Goal: Information Seeking & Learning: Learn about a topic

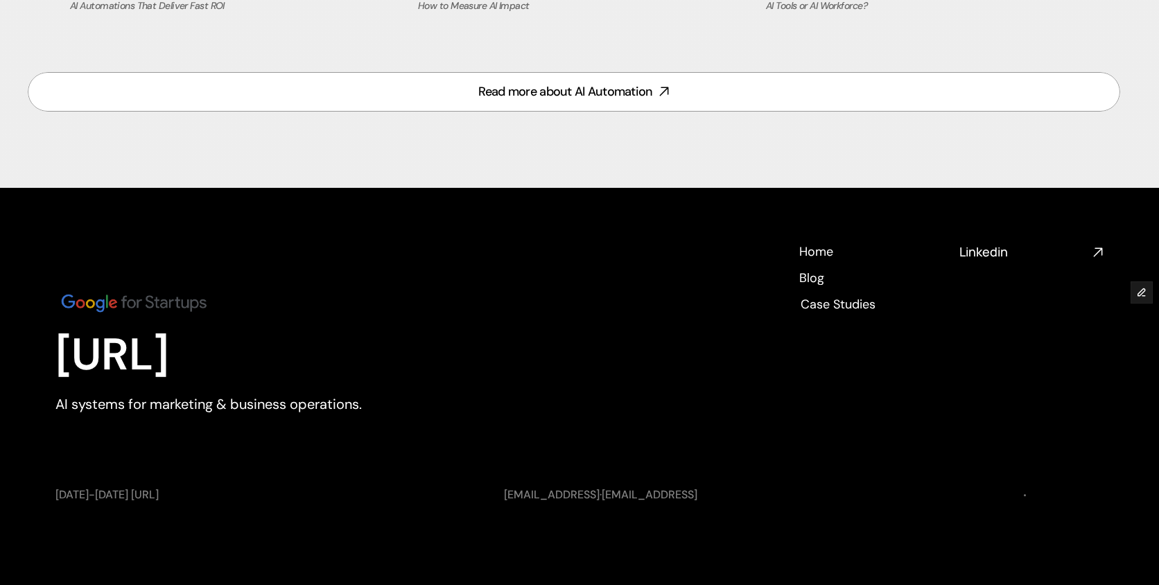
scroll to position [6142, 0]
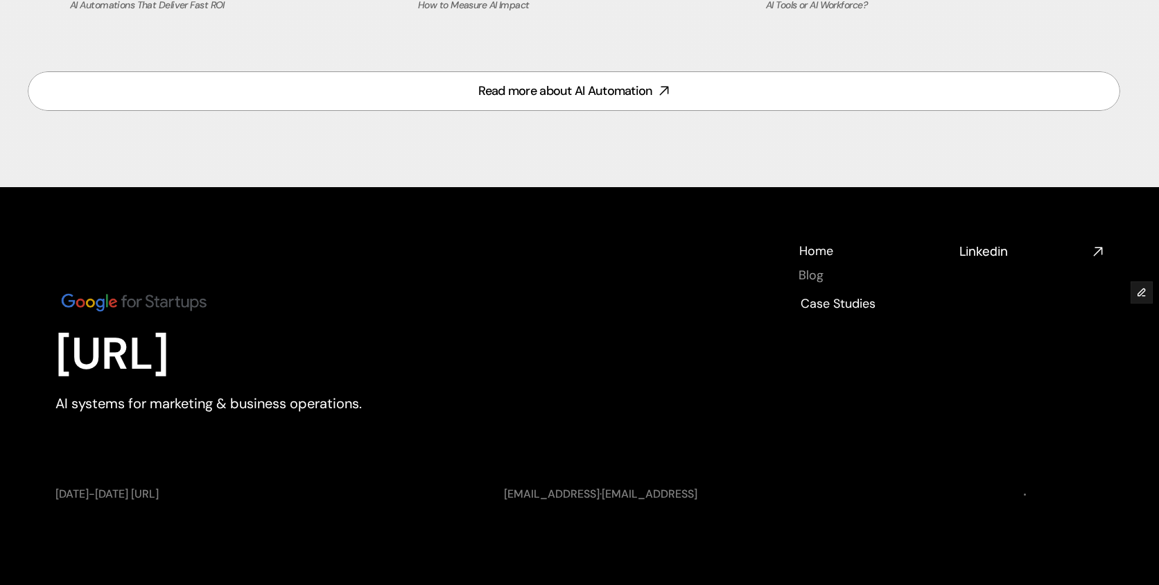
click at [814, 277] on h4 "Blog" at bounding box center [811, 275] width 25 height 17
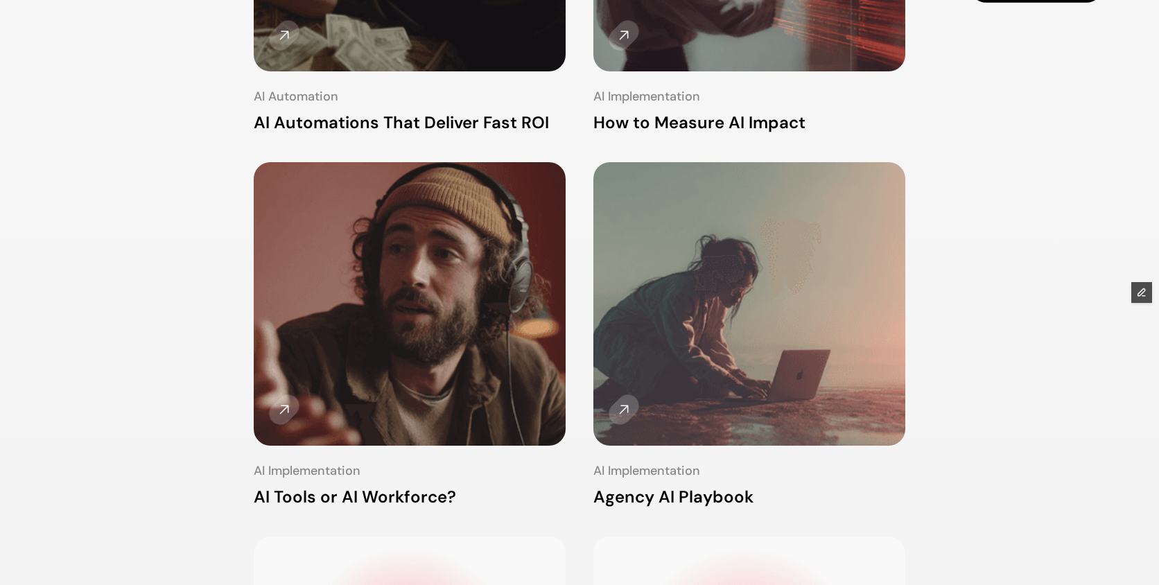
scroll to position [476, 0]
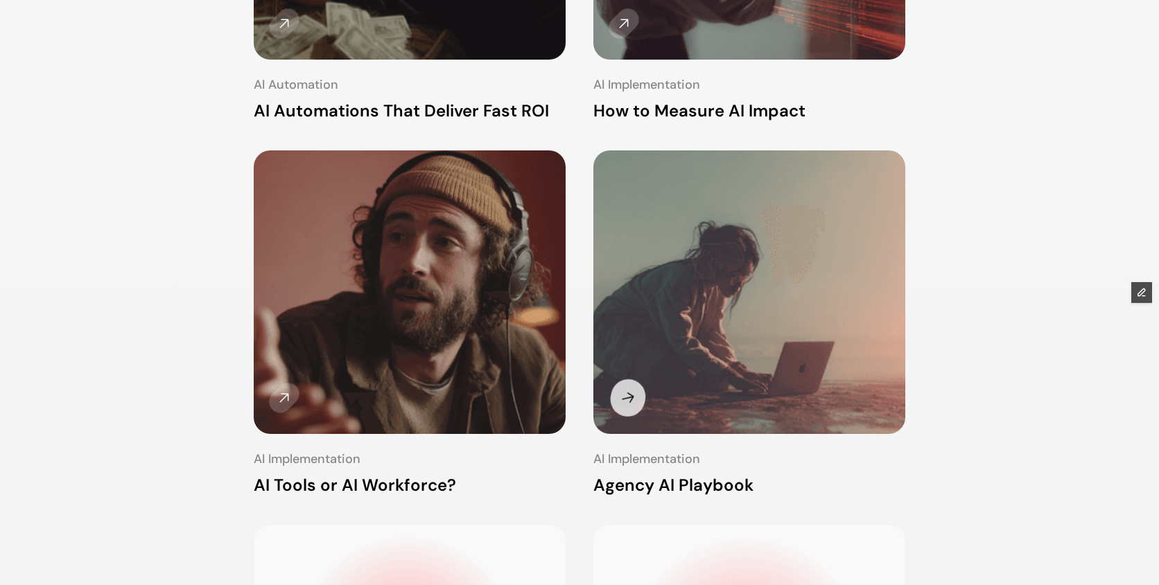
click at [727, 299] on img at bounding box center [750, 293] width 326 height 296
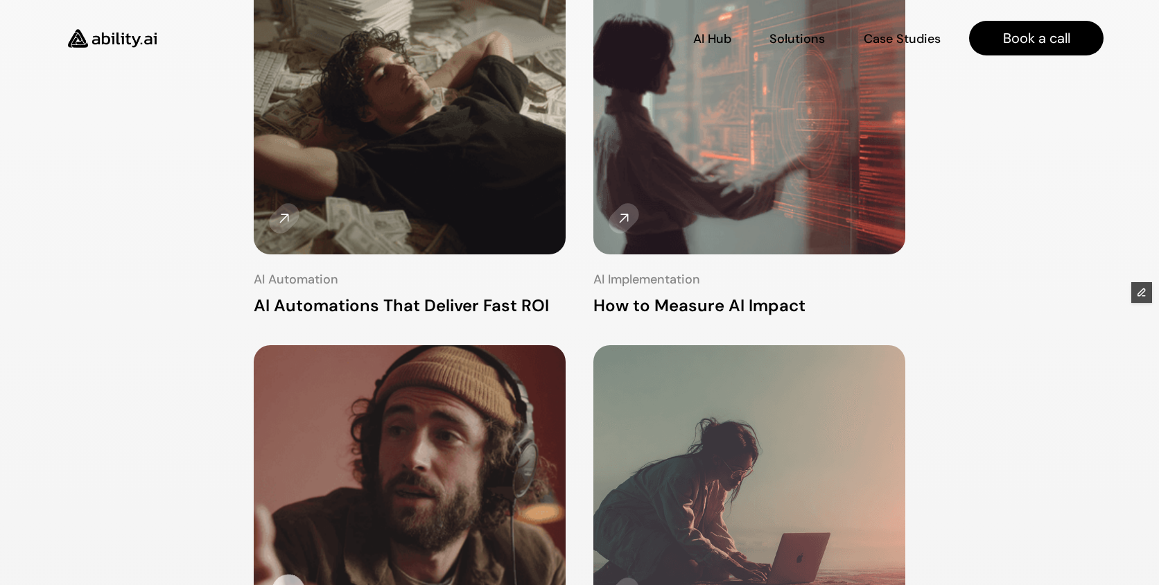
scroll to position [275, 0]
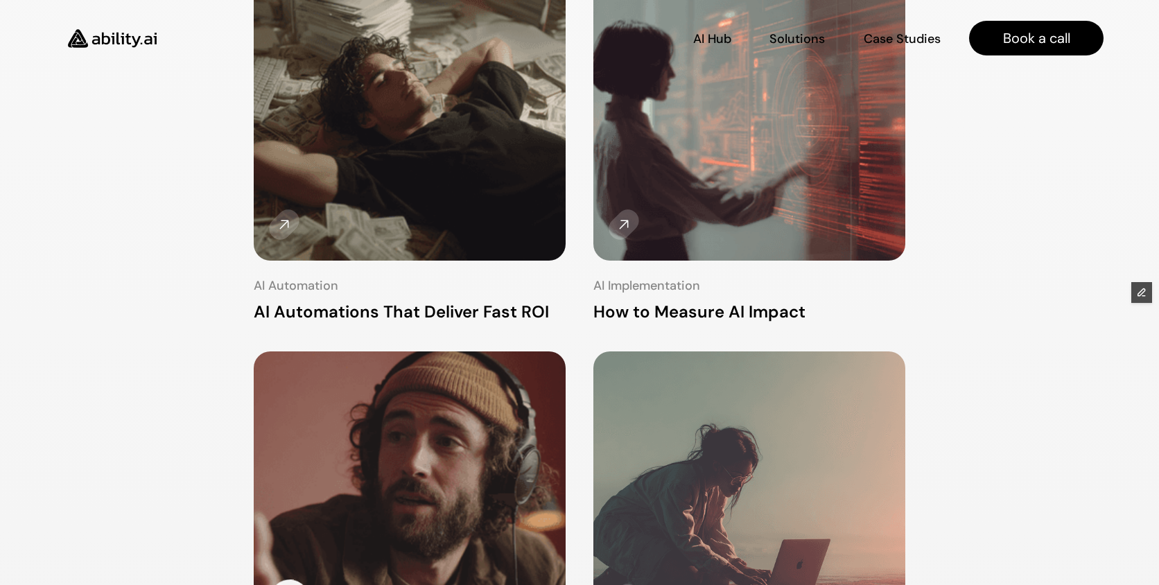
click at [417, 503] on img at bounding box center [410, 495] width 330 height 300
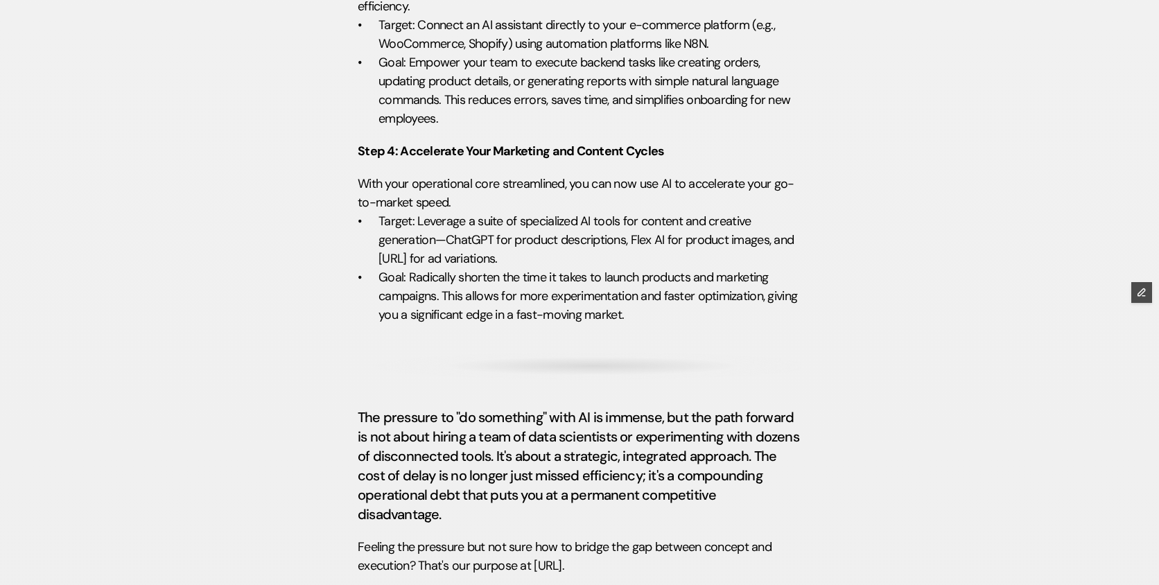
scroll to position [4228, 0]
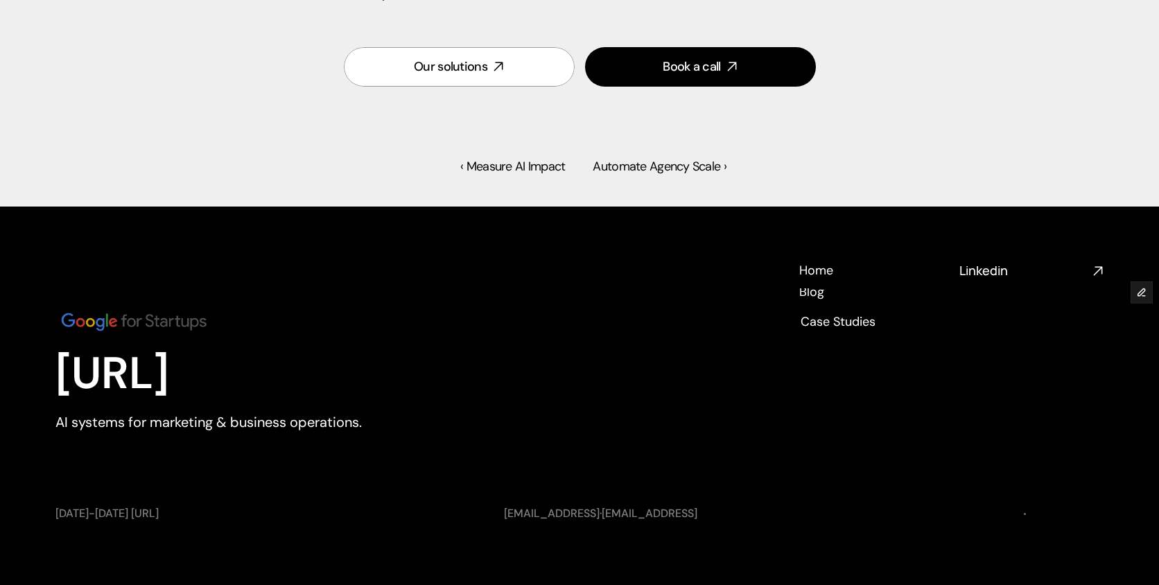
click at [815, 300] on h4 "Blog" at bounding box center [812, 308] width 26 height 17
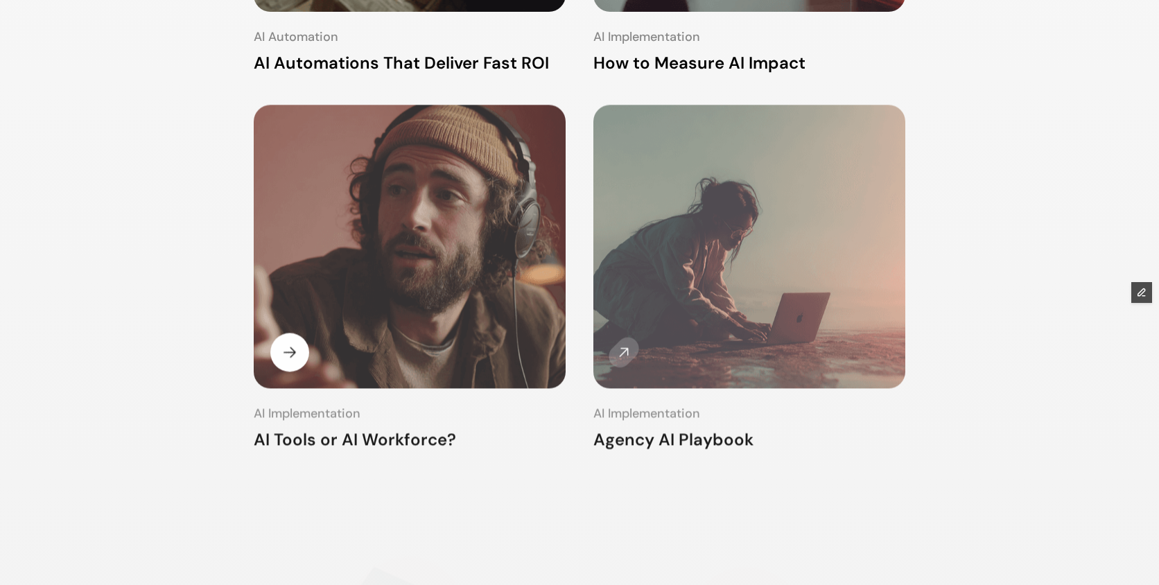
scroll to position [544, 0]
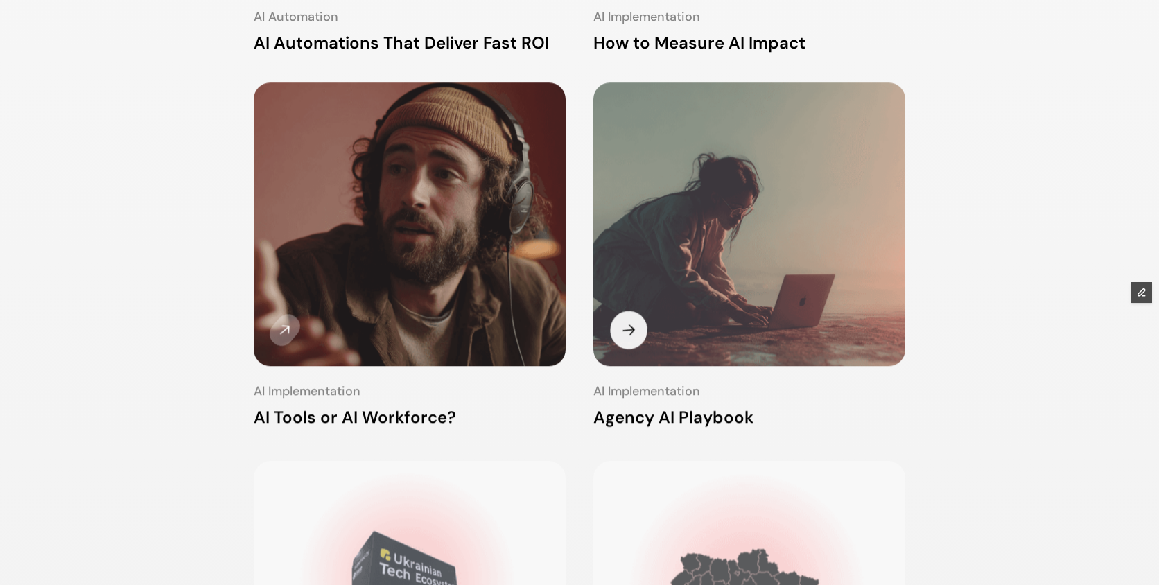
click at [707, 196] on img at bounding box center [749, 225] width 329 height 299
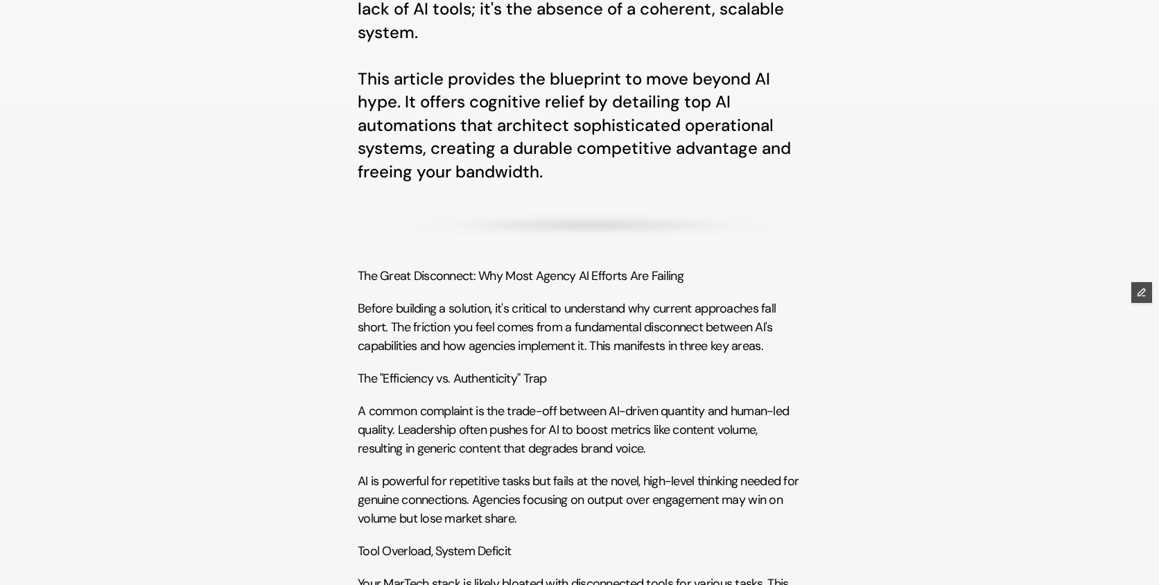
scroll to position [596, 0]
